Goal: Transaction & Acquisition: Subscribe to service/newsletter

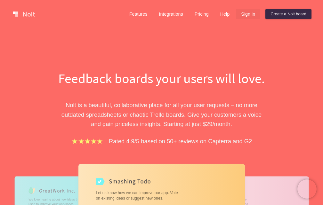
click at [250, 14] on link "Sign in" at bounding box center [248, 14] width 24 height 10
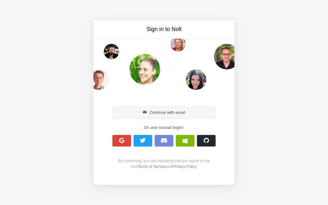
click at [150, 114] on button "Continue with email" at bounding box center [163, 113] width 103 height 12
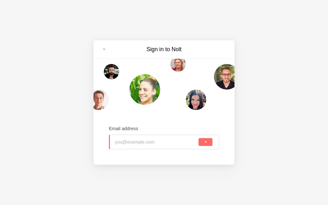
type input "waidraajmm@outlook.com"
click at [202, 143] on button "submit" at bounding box center [205, 142] width 14 height 8
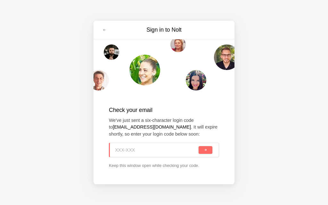
paste input "CYX-D4T"
type input "CYX-D4T"
click at [209, 151] on button "submit" at bounding box center [205, 150] width 14 height 8
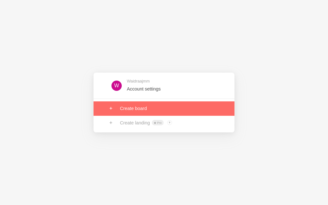
click at [126, 110] on link at bounding box center [163, 108] width 141 height 14
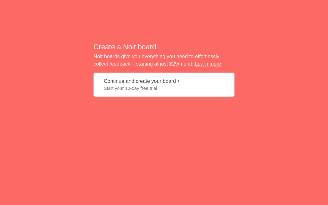
click at [113, 86] on span "Start your 10-day free trial" at bounding box center [164, 88] width 120 height 6
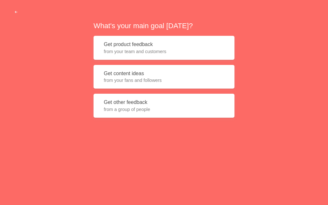
click at [123, 80] on span "from your fans and followers" at bounding box center [164, 80] width 120 height 6
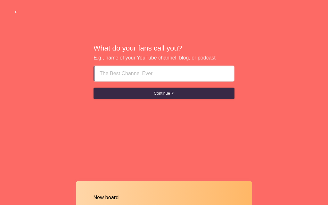
paste input "Ajman ajm Call Girl Service ☧❧☧ [PHONE_NUMBER] ☧❧☧ Ajman ajm [DEMOGRAPHIC_DATA]…"
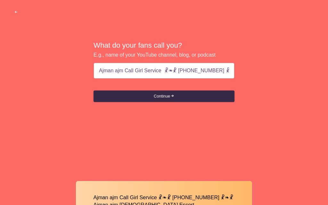
click at [153, 89] on form "Ajman ajm Call Girl Service ☧❧☧ [PHONE_NUMBER] ☧❧☧ [PERSON_NAME] ajm [DEMOGRAPH…" at bounding box center [163, 82] width 141 height 39
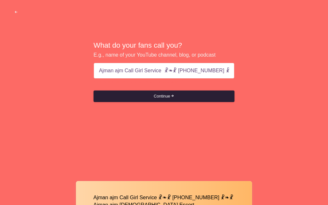
click at [156, 96] on button "Continue" at bounding box center [163, 97] width 141 height 12
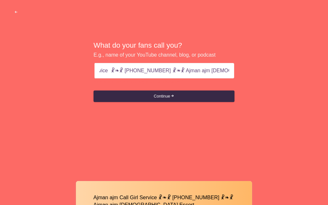
scroll to position [0, 54]
drag, startPoint x: 214, startPoint y: 71, endPoint x: 318, endPoint y: 71, distance: 104.0
click at [318, 71] on div "What do your fans call you? E.g., name of your YouTube channel, blog, or podcas…" at bounding box center [164, 72] width 328 height 144
type input "Ajman ajm Call Girl Service ☧❧☧ [PHONE_NUMBER]"
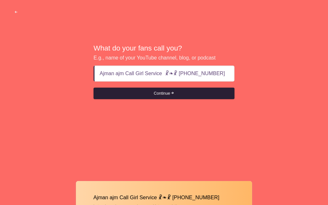
click at [172, 97] on button "Continue" at bounding box center [163, 94] width 141 height 12
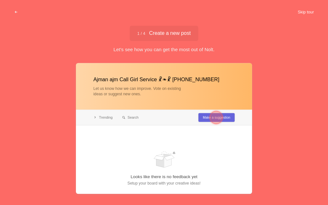
click at [302, 15] on button "Skip tour" at bounding box center [306, 12] width 32 height 12
